Goal: Information Seeking & Learning: Learn about a topic

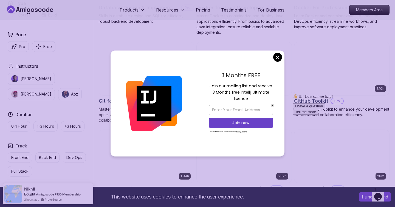
scroll to position [566, 0]
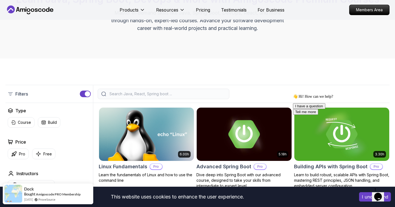
scroll to position [0, 0]
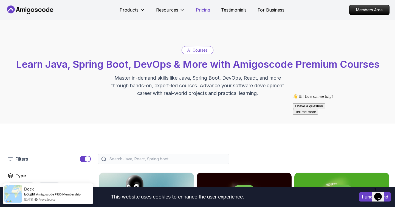
click at [202, 10] on p "Pricing" at bounding box center [203, 10] width 14 height 7
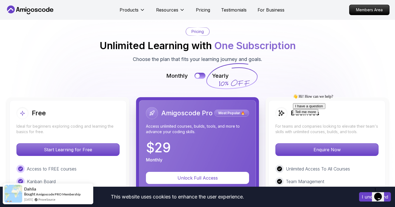
scroll to position [1205, 0]
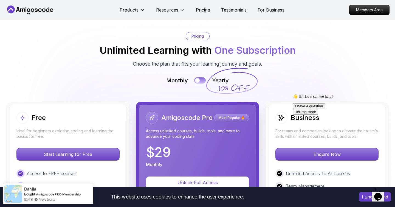
click at [199, 78] on div at bounding box center [197, 80] width 5 height 5
click at [200, 77] on button at bounding box center [200, 80] width 12 height 6
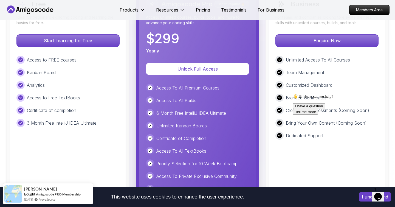
scroll to position [1184, 0]
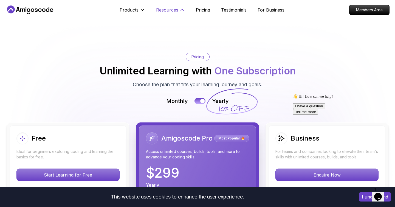
click at [181, 9] on icon at bounding box center [181, 9] width 5 height 5
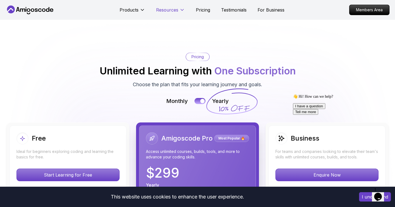
click at [181, 9] on icon at bounding box center [181, 9] width 5 height 5
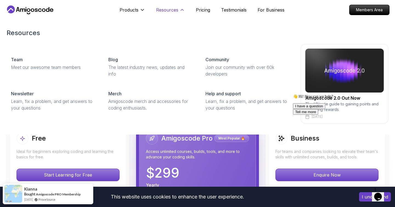
click at [181, 9] on icon at bounding box center [181, 9] width 5 height 5
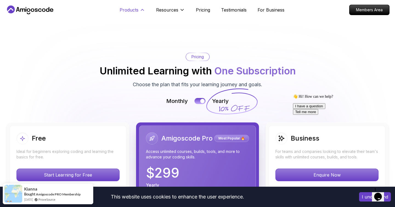
click at [140, 8] on icon at bounding box center [142, 9] width 5 height 5
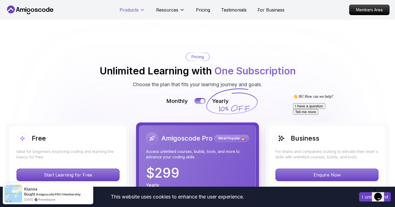
click at [140, 8] on icon at bounding box center [142, 9] width 5 height 5
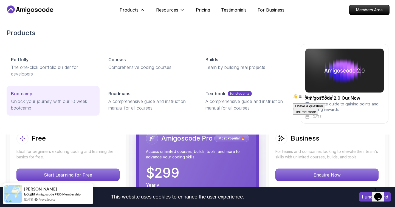
click at [59, 104] on p "Unlock your journey with our 10 week bootcamp" at bounding box center [53, 104] width 84 height 13
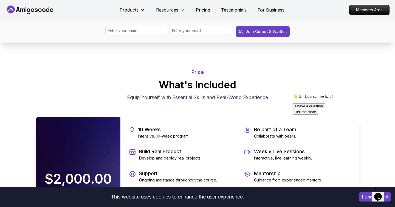
scroll to position [1078, 0]
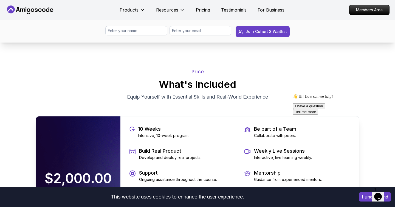
click at [196, 75] on p "Price" at bounding box center [198, 72] width 324 height 8
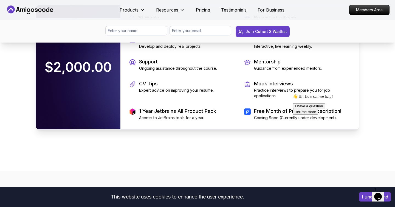
scroll to position [1185, 0]
